Goal: Navigation & Orientation: Find specific page/section

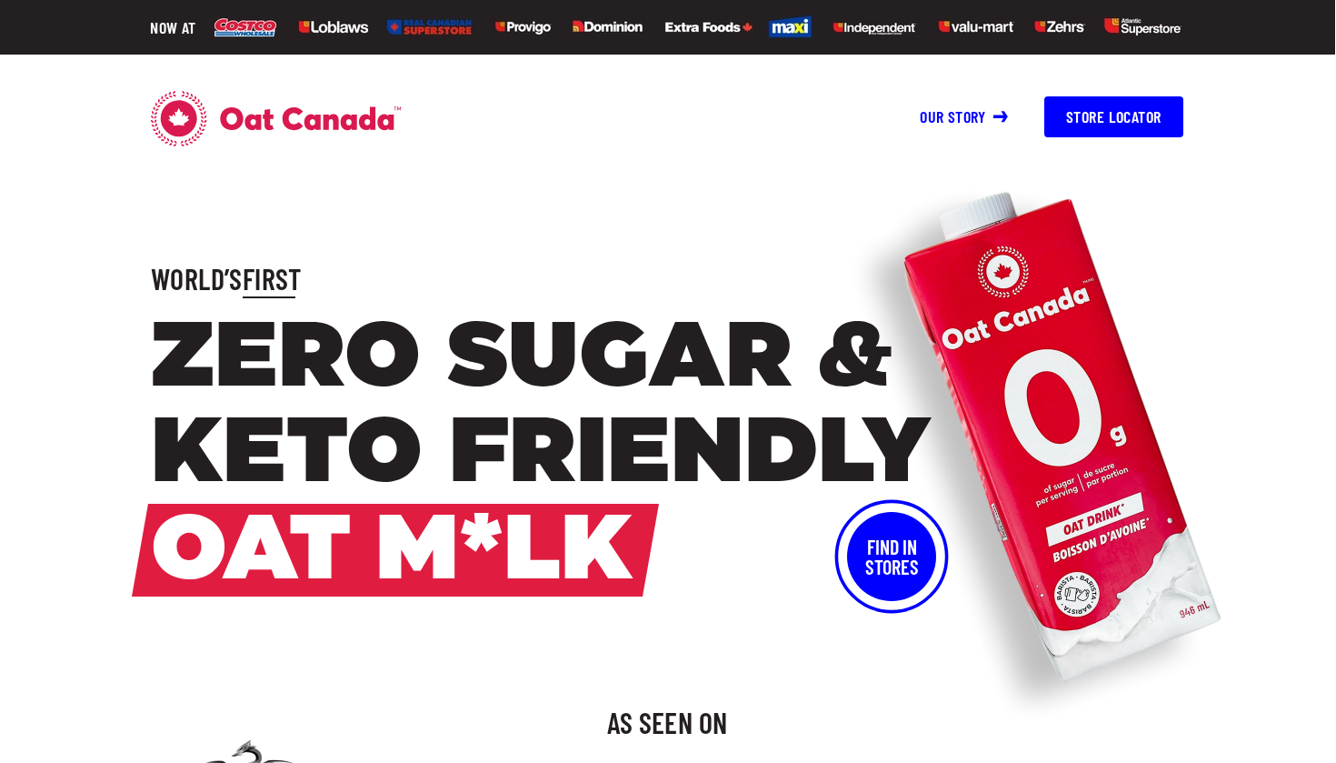
scroll to position [0, 1]
click at [1088, 102] on button "Store Locator" at bounding box center [1113, 116] width 139 height 41
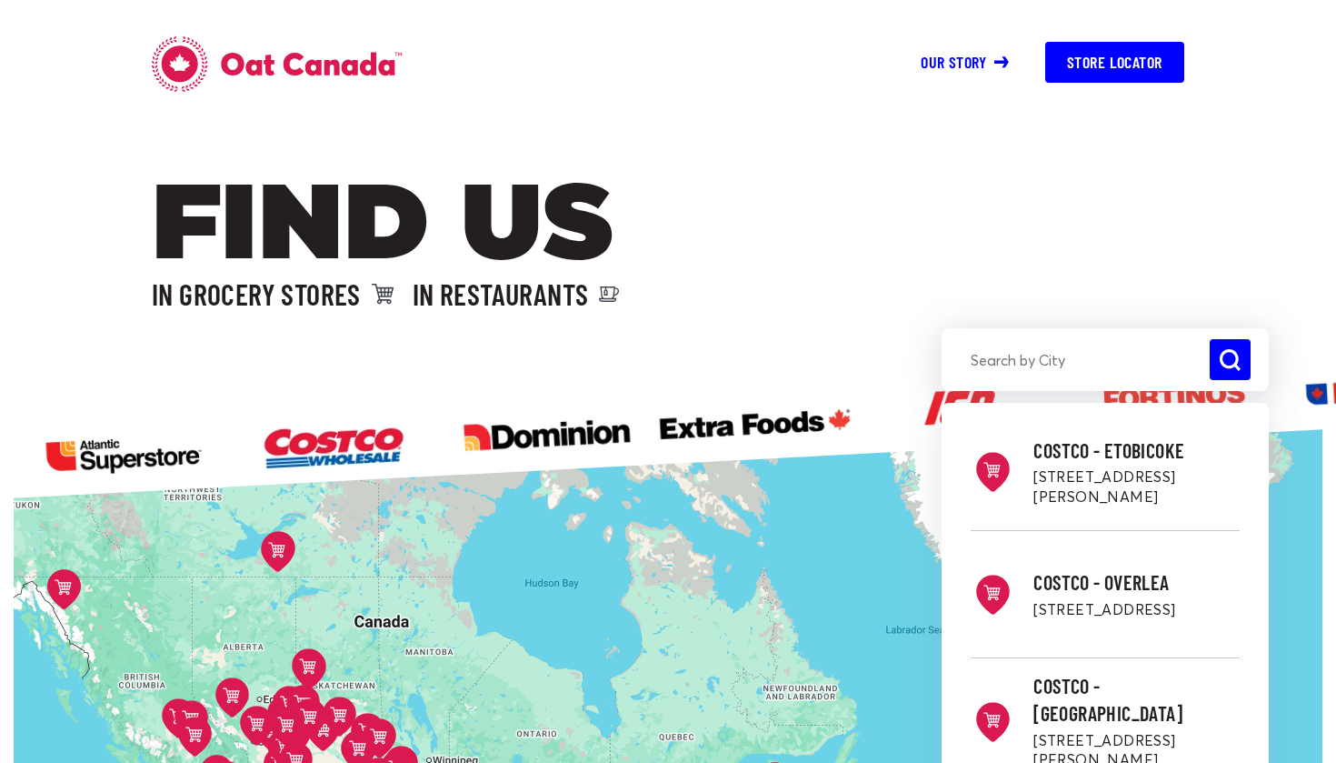
click at [987, 62] on link "Our story" at bounding box center [965, 62] width 88 height 20
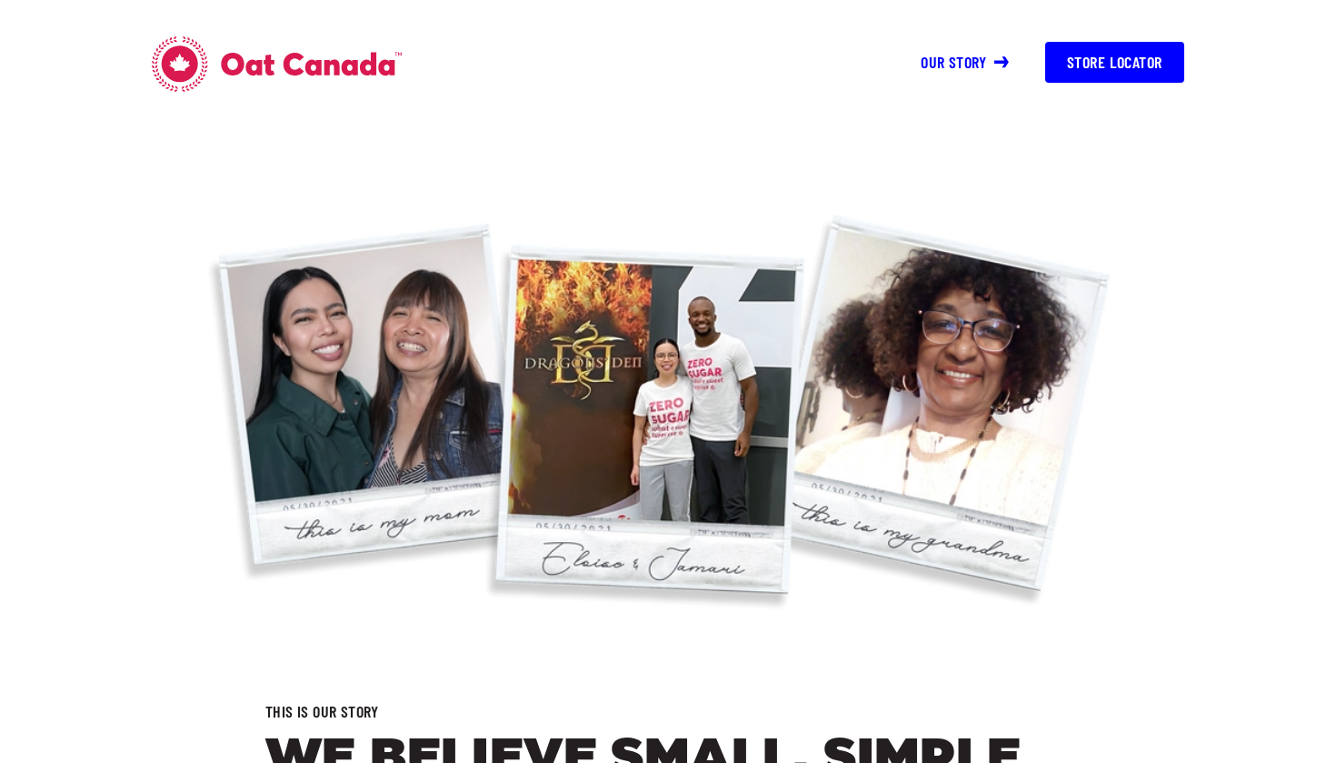
click at [225, 65] on icon at bounding box center [311, 65] width 181 height 24
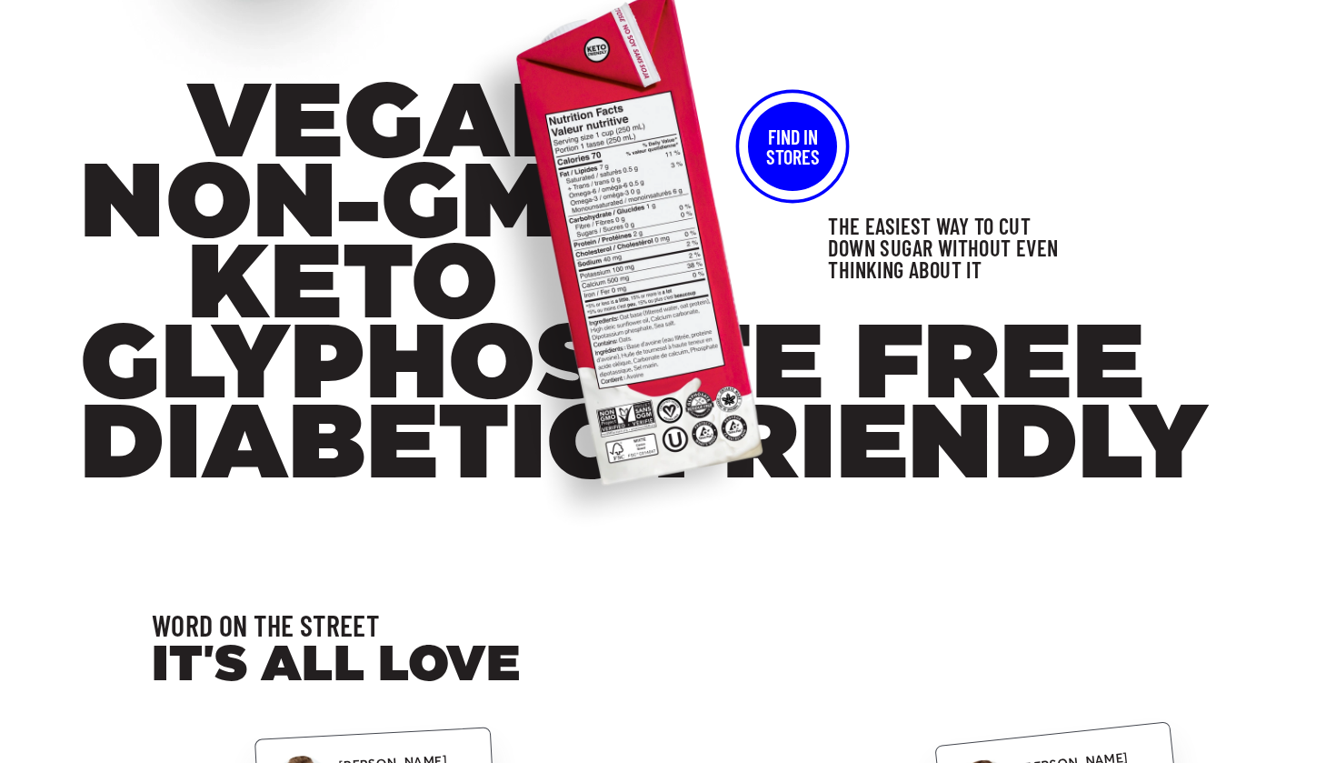
scroll to position [2957, 0]
